Goal: Information Seeking & Learning: Check status

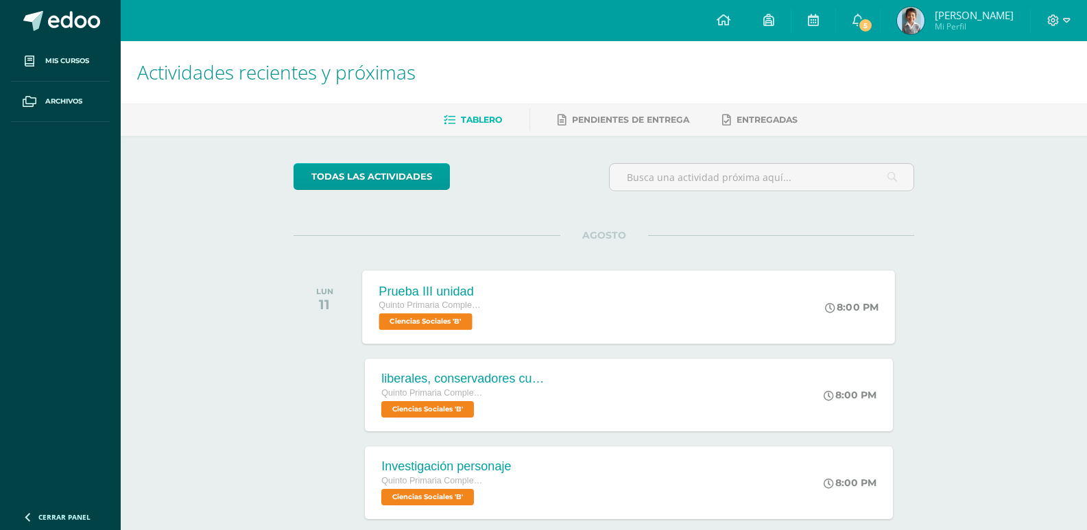
click at [449, 326] on span "Ciencias Sociales 'B'" at bounding box center [425, 321] width 93 height 16
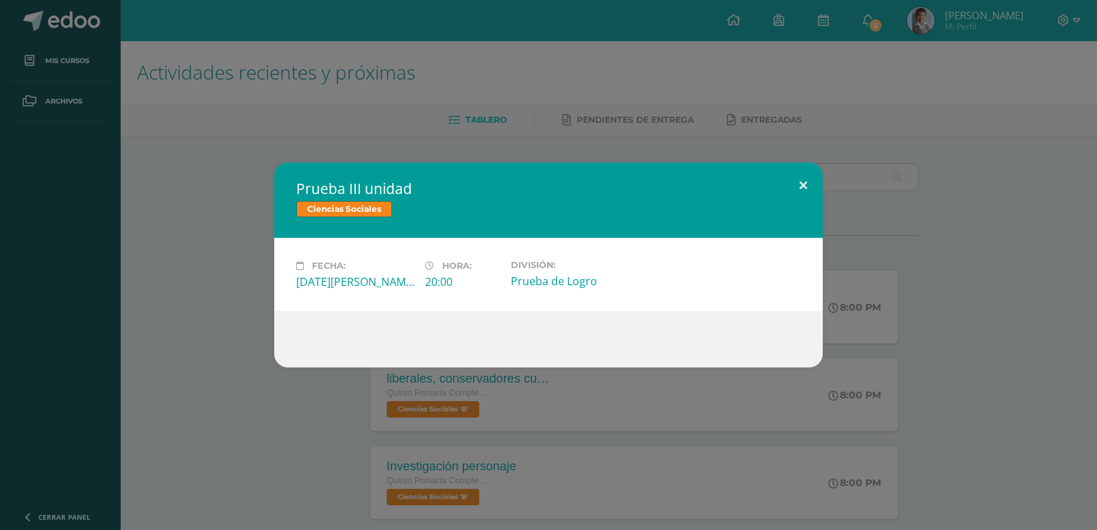
click at [799, 183] on button at bounding box center [803, 186] width 39 height 47
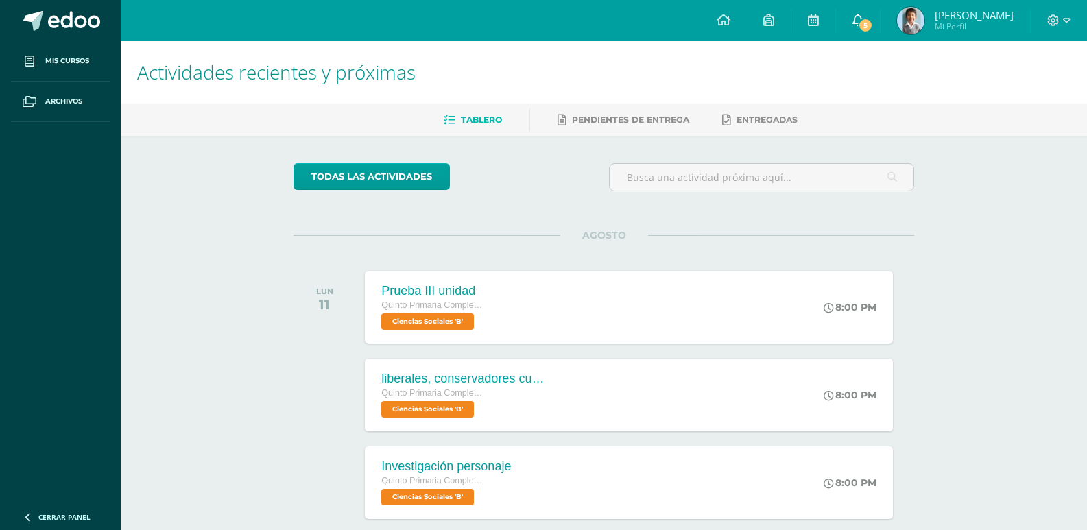
click at [868, 19] on link "5" at bounding box center [858, 20] width 44 height 41
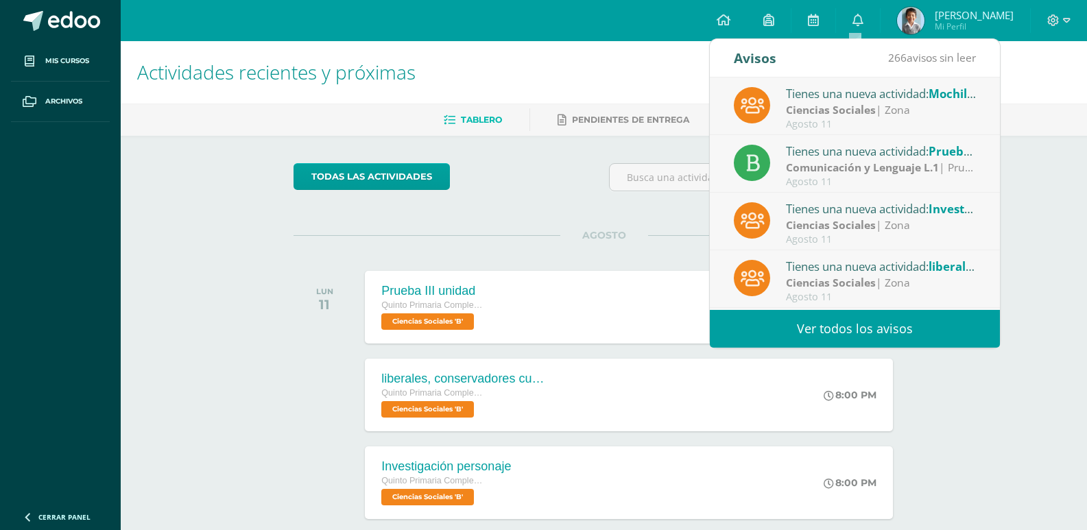
click at [825, 126] on div "Agosto 11" at bounding box center [881, 125] width 191 height 12
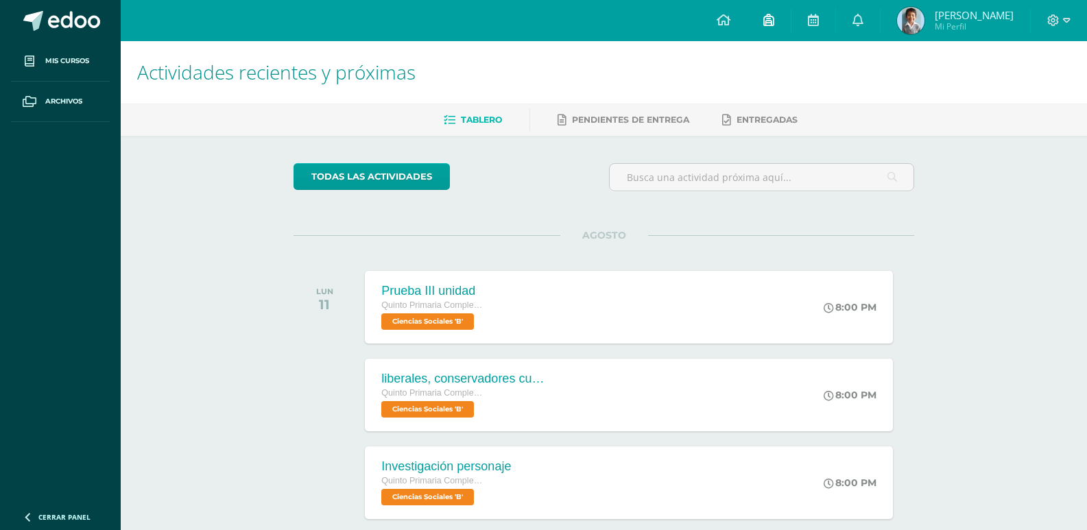
click at [758, 34] on link at bounding box center [769, 20] width 44 height 41
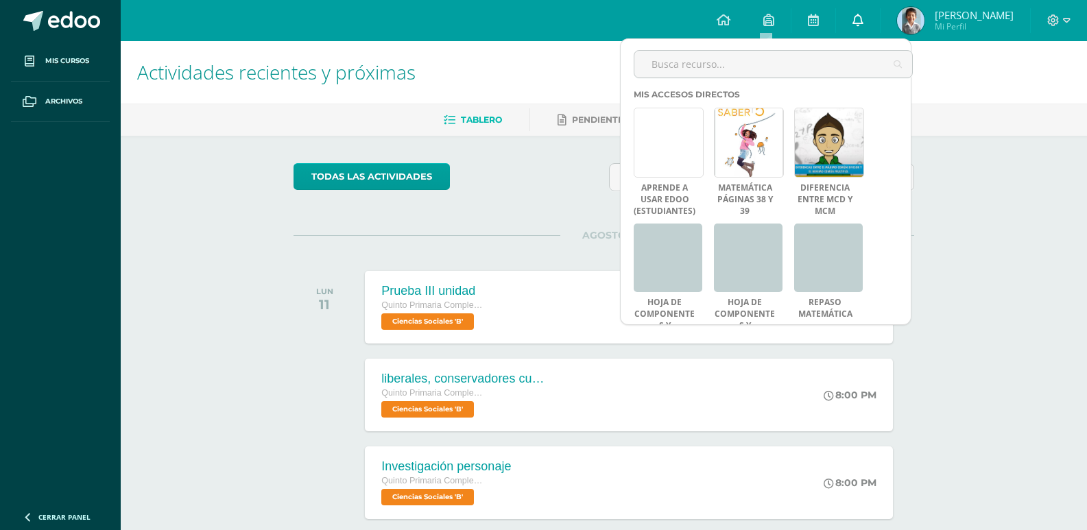
click at [854, 22] on icon at bounding box center [857, 20] width 11 height 12
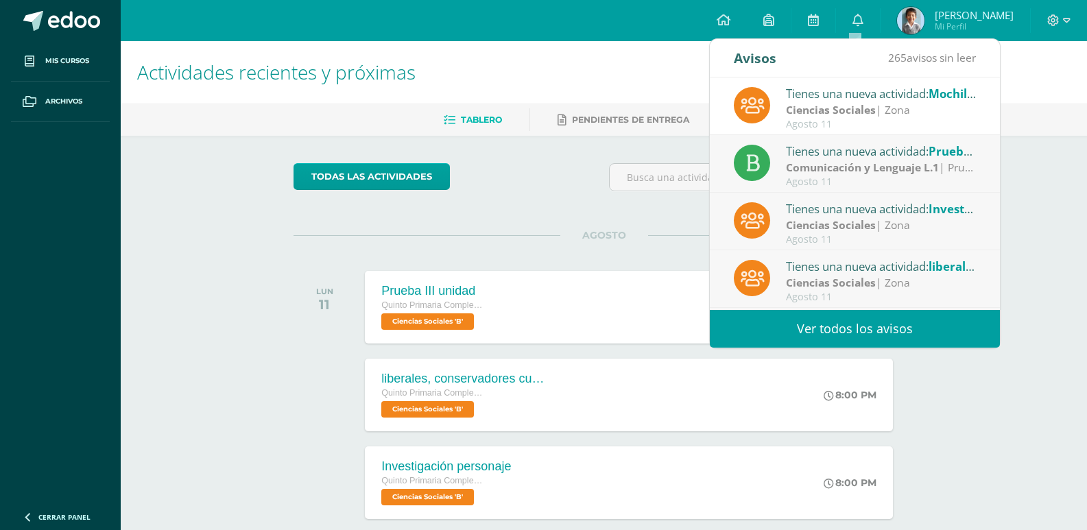
click at [811, 161] on strong "Comunicación y Lenguaje L.1" at bounding box center [862, 167] width 153 height 15
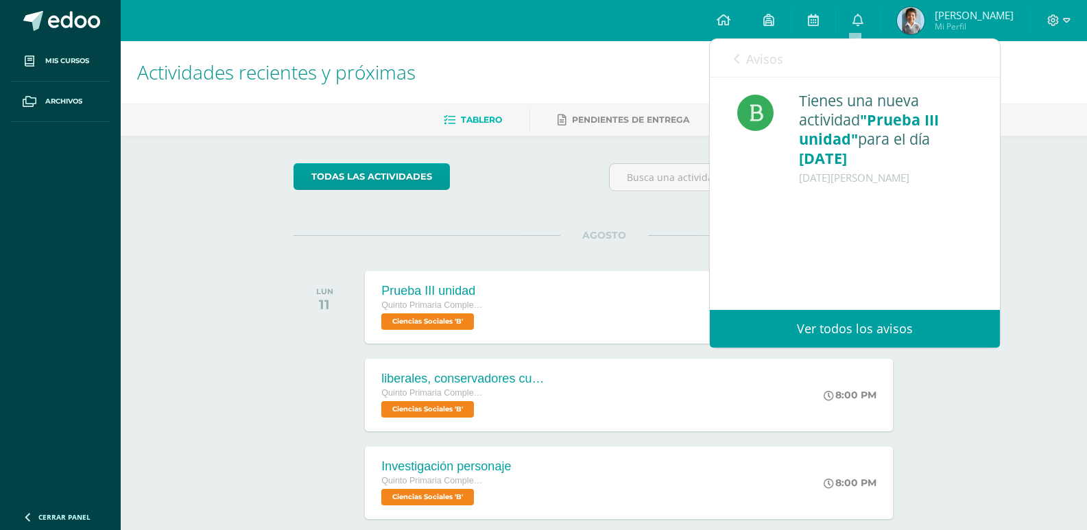
click at [748, 53] on span "Avisos" at bounding box center [764, 59] width 37 height 16
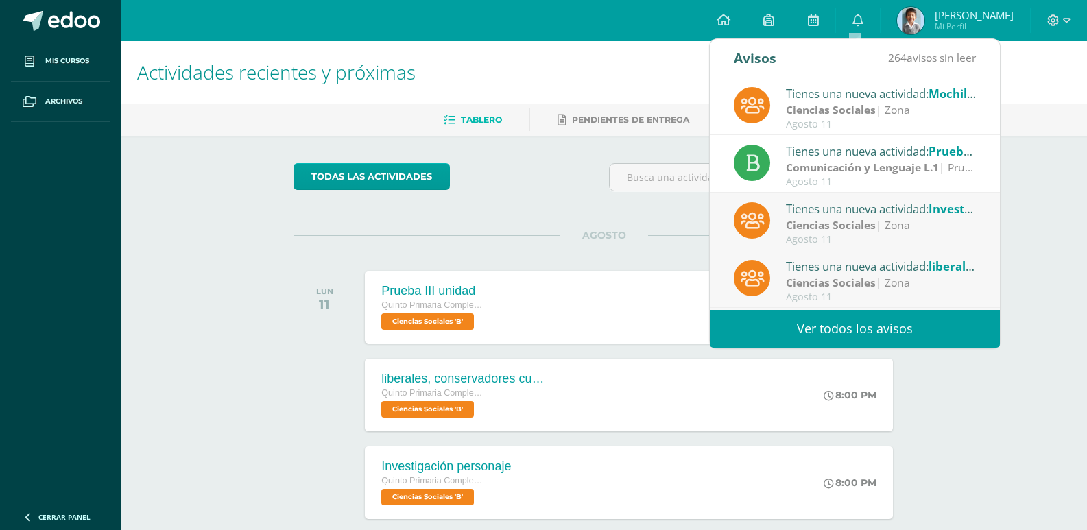
click at [809, 217] on strong "Ciencias Sociales" at bounding box center [831, 224] width 90 height 15
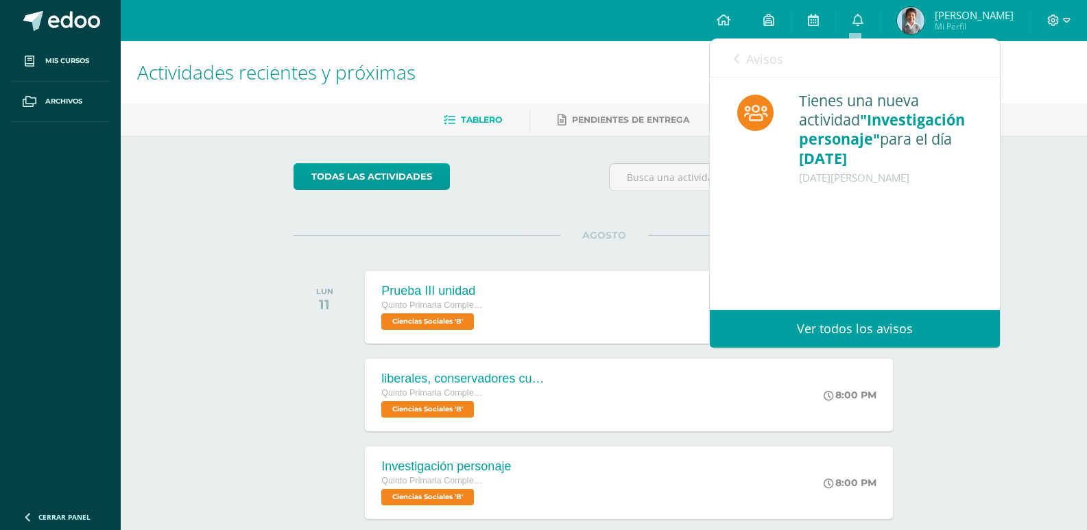
click at [757, 60] on span "Avisos" at bounding box center [764, 59] width 37 height 16
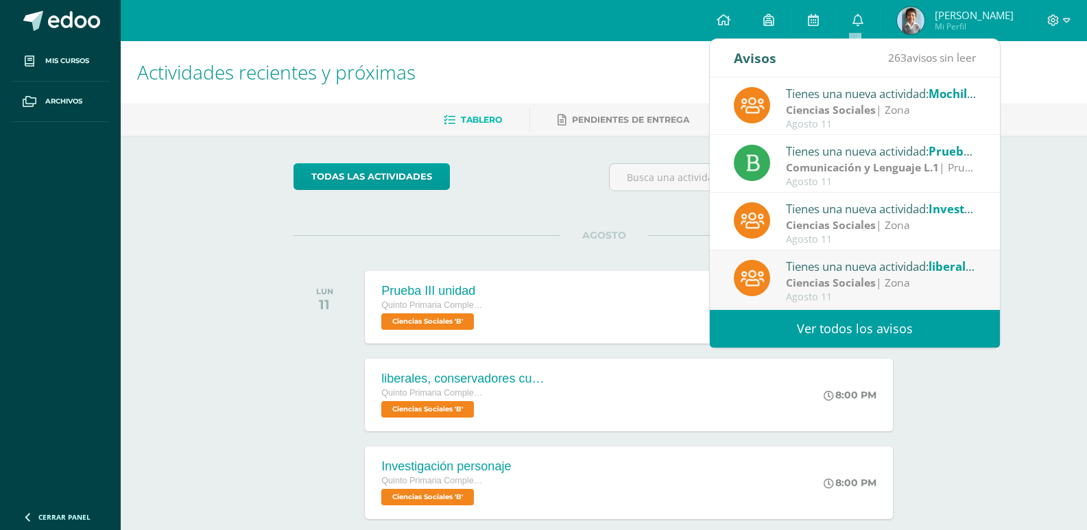
click at [819, 288] on strong "Ciencias Sociales" at bounding box center [831, 282] width 90 height 15
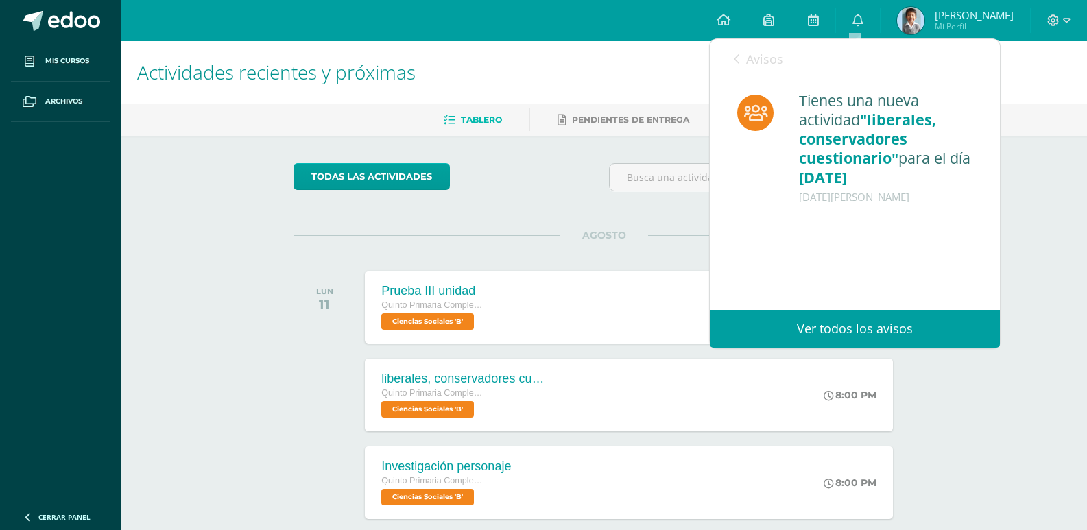
click at [752, 55] on span "Avisos" at bounding box center [764, 59] width 37 height 16
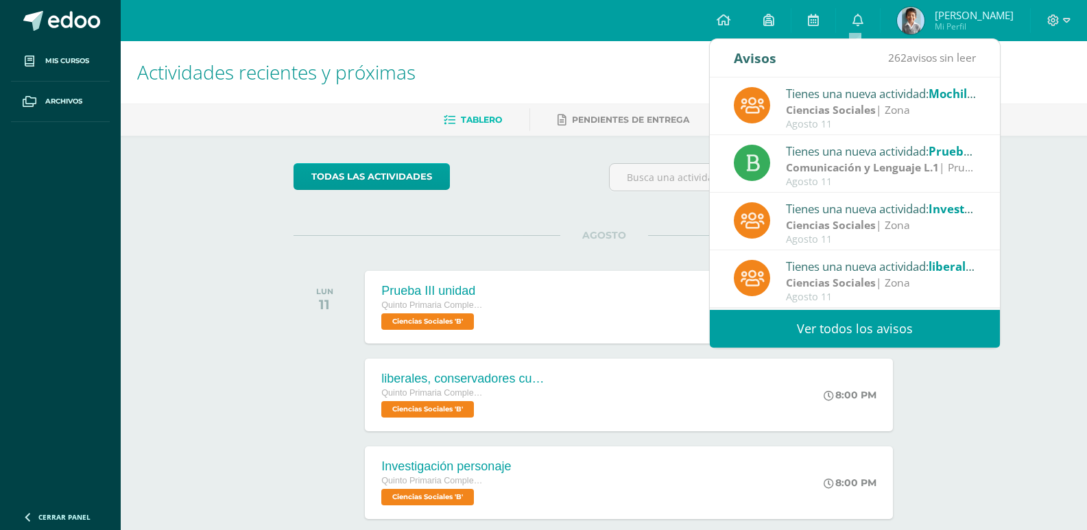
scroll to position [69, 0]
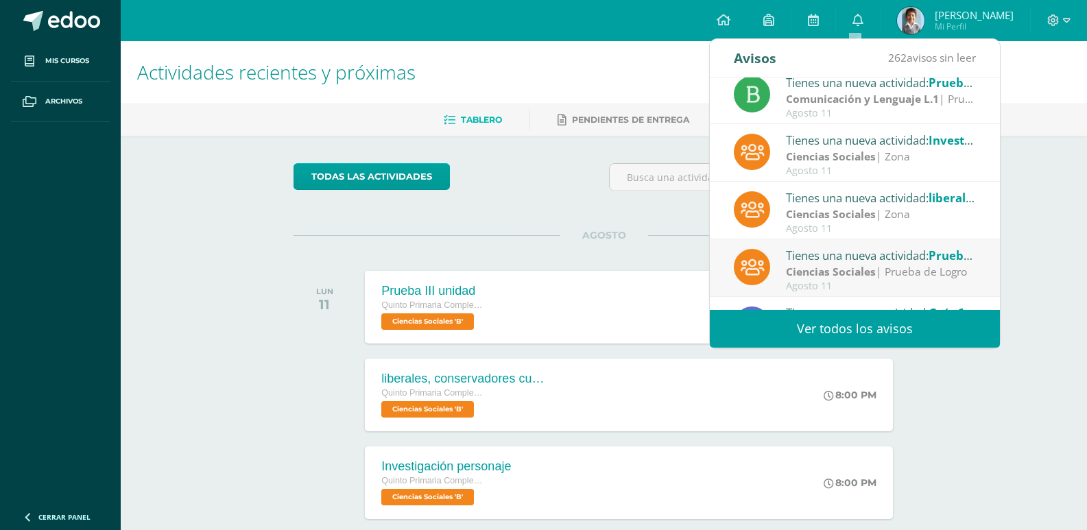
click at [806, 262] on div "Tienes una nueva actividad: Prueba III unidad" at bounding box center [881, 255] width 191 height 18
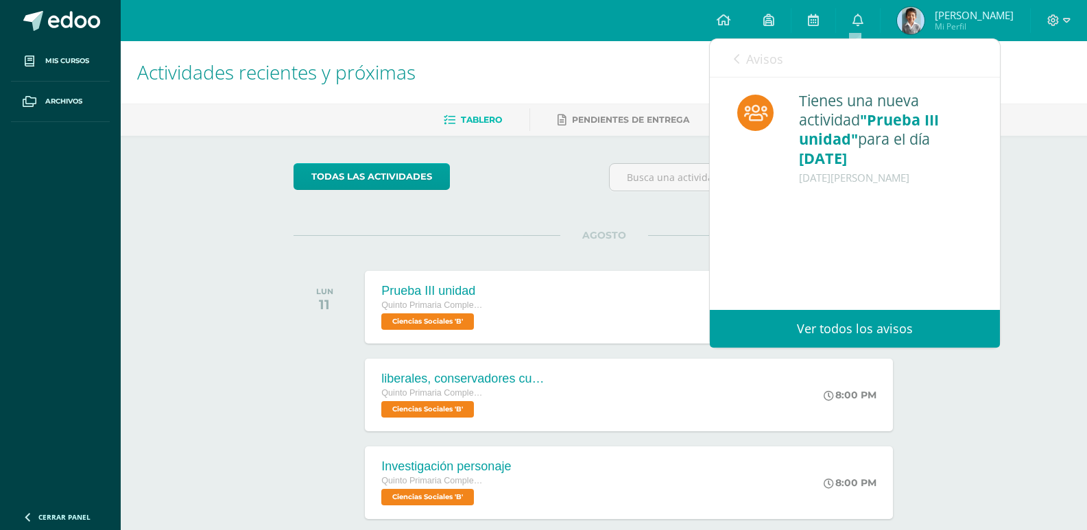
click at [756, 51] on span "Avisos" at bounding box center [764, 59] width 37 height 16
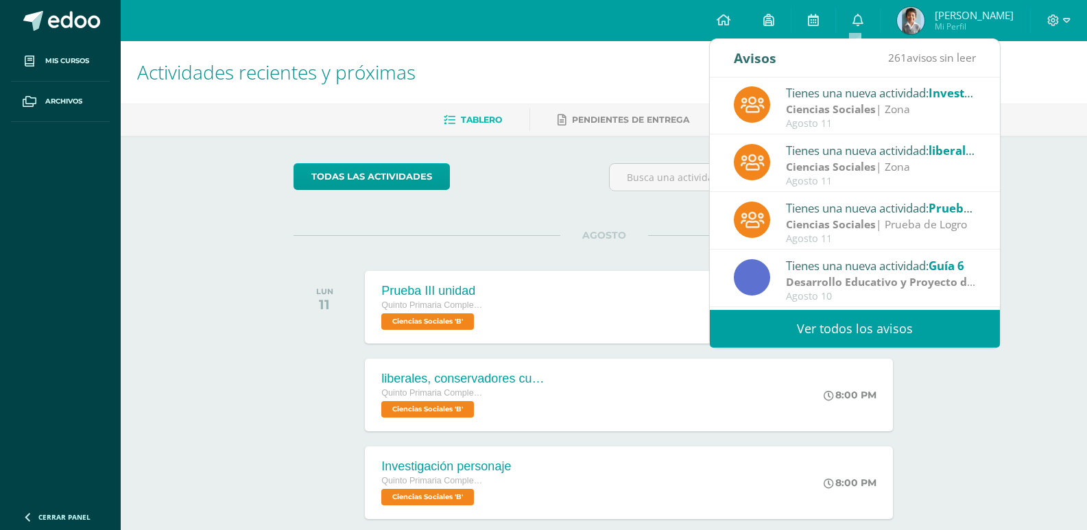
scroll to position [137, 0]
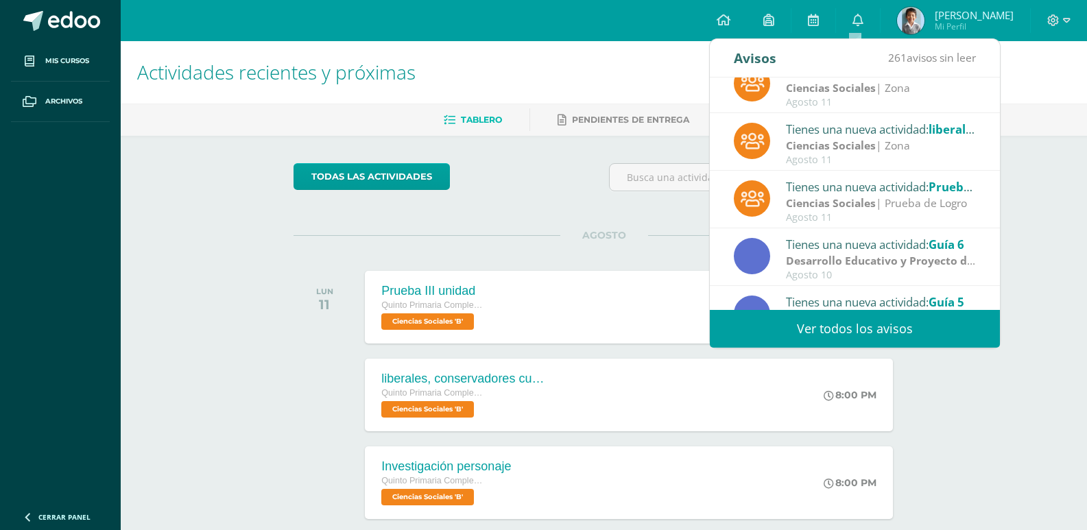
click at [850, 263] on strong "Desarrollo Educativo y Proyecto de Vida" at bounding box center [892, 260] width 213 height 15
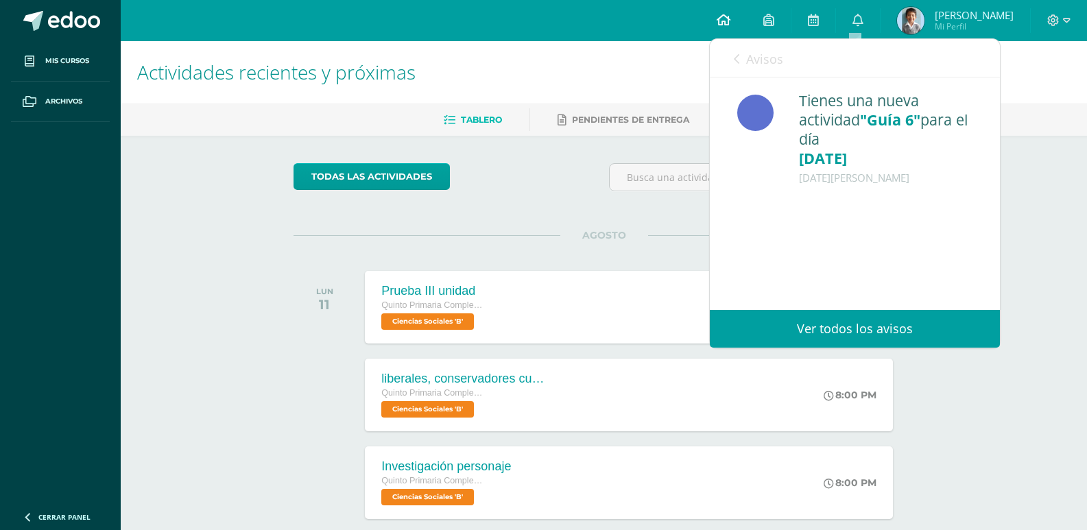
click at [732, 23] on link at bounding box center [723, 20] width 47 height 41
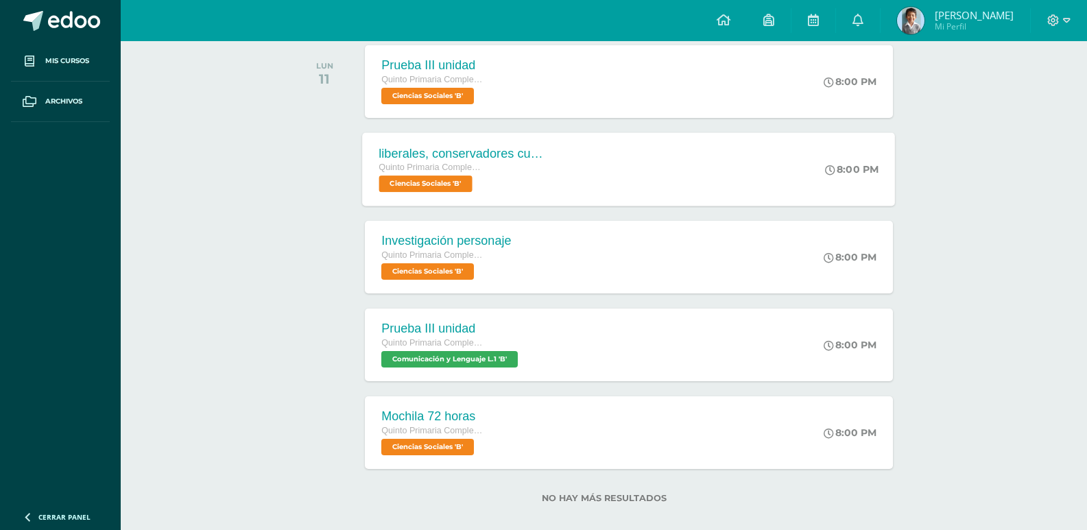
scroll to position [243, 0]
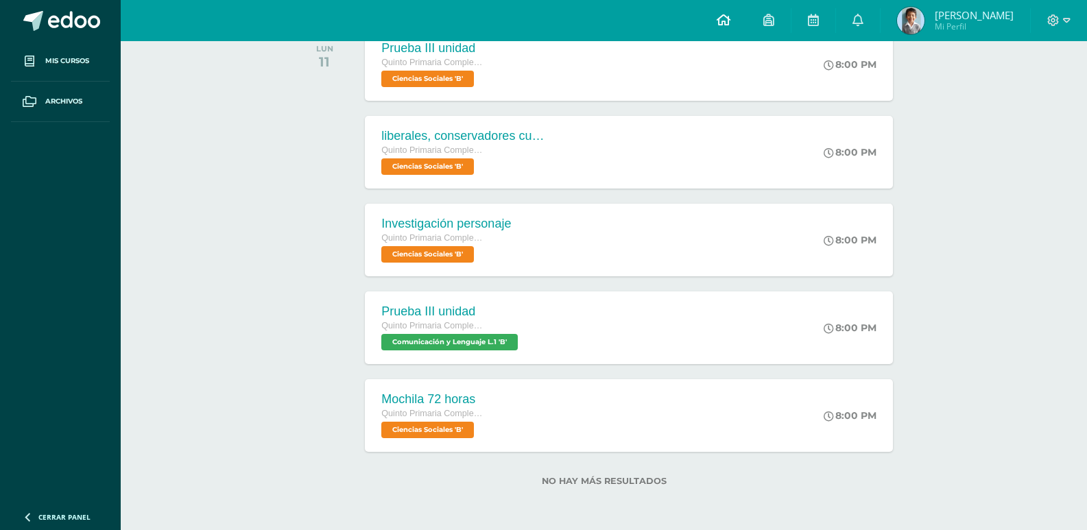
click at [718, 22] on icon at bounding box center [724, 20] width 14 height 12
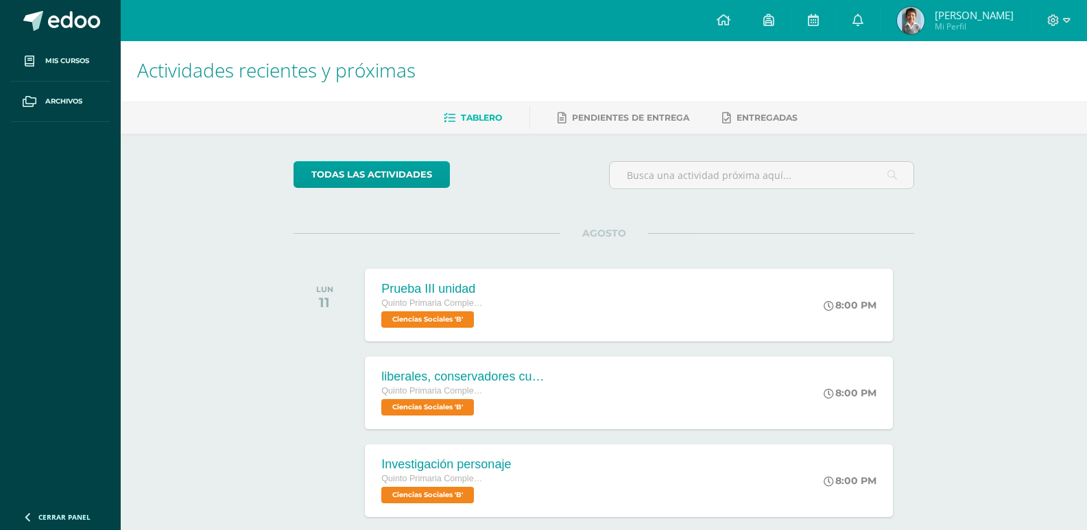
scroll to position [0, 0]
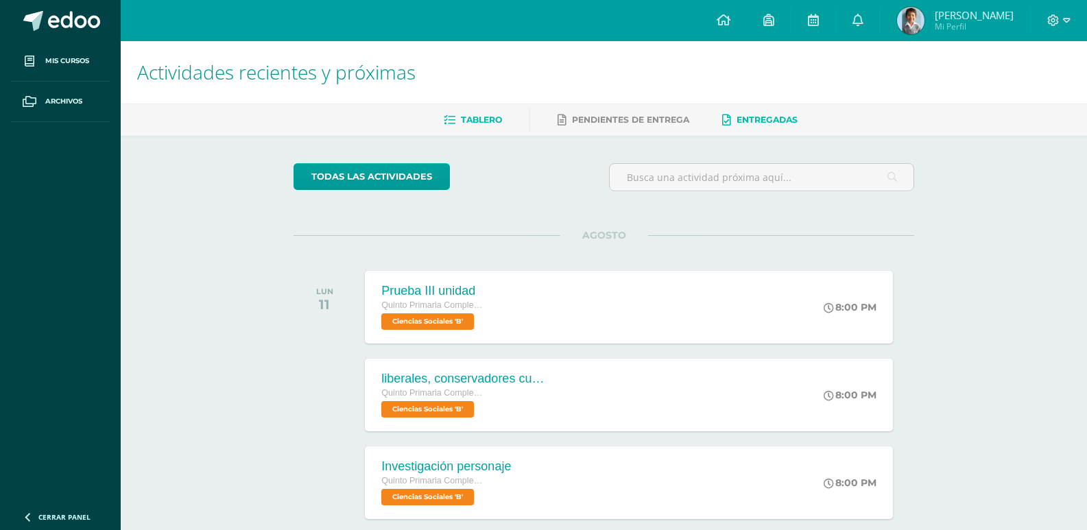
click at [746, 122] on span "Entregadas" at bounding box center [767, 120] width 61 height 10
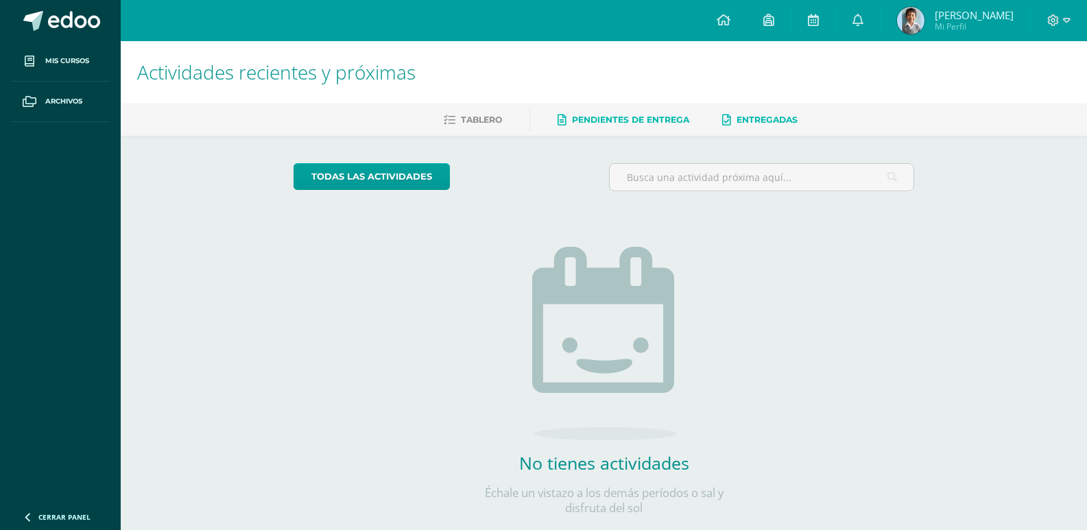
click at [619, 124] on span "Pendientes de entrega" at bounding box center [630, 120] width 117 height 10
click at [754, 27] on link at bounding box center [769, 20] width 44 height 41
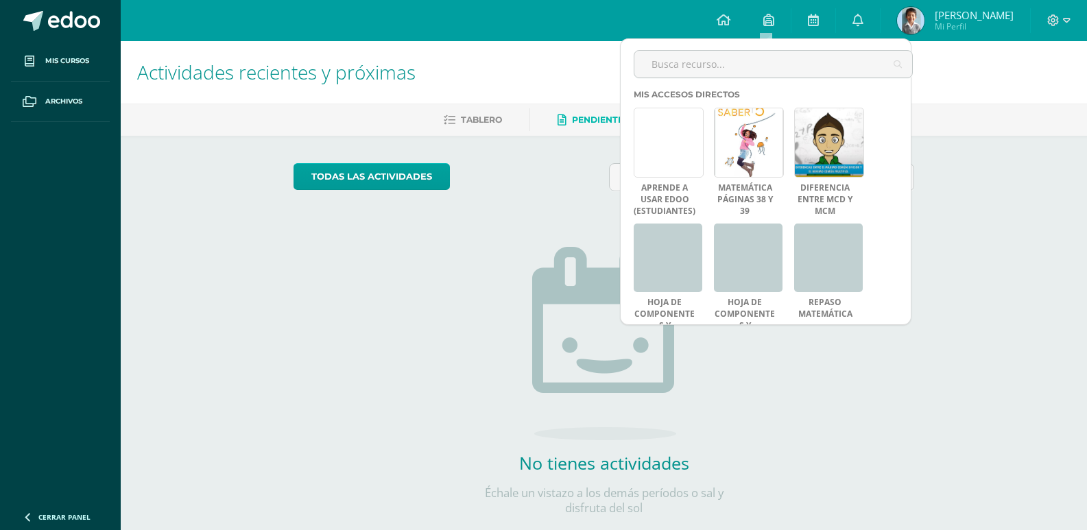
click at [952, 67] on h1 "Actividades recientes y próximas" at bounding box center [603, 72] width 933 height 62
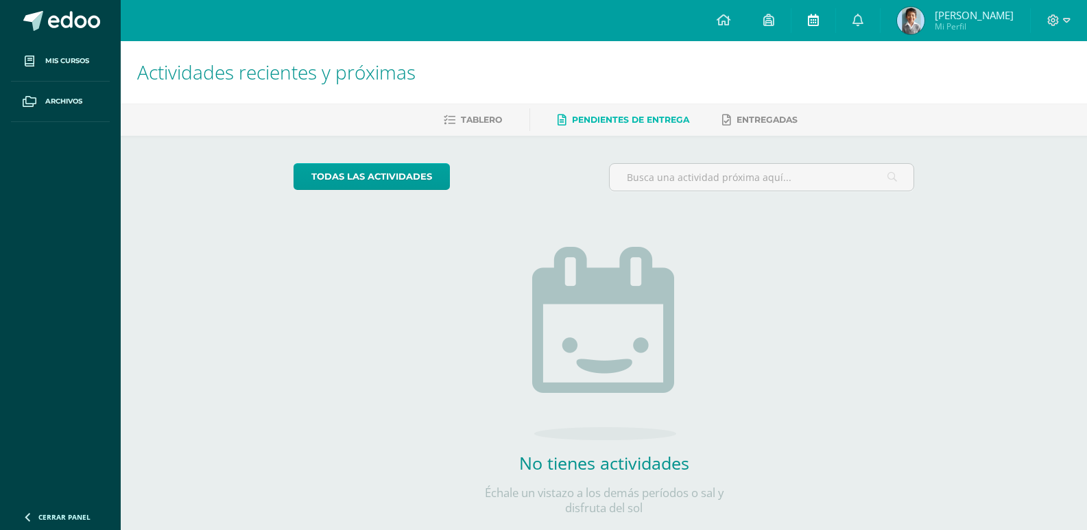
click at [824, 24] on link at bounding box center [813, 20] width 44 height 41
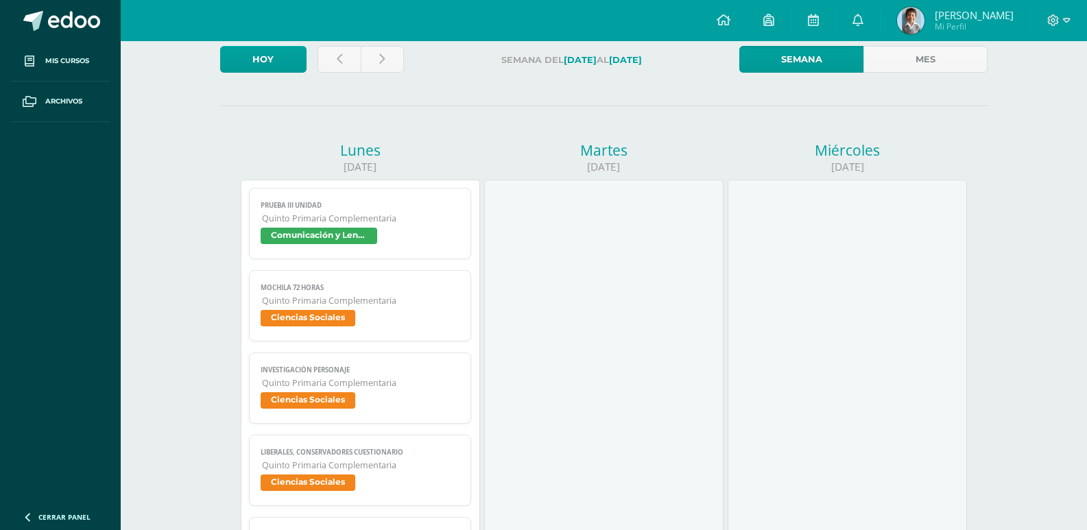
scroll to position [69, 0]
